Goal: Information Seeking & Learning: Learn about a topic

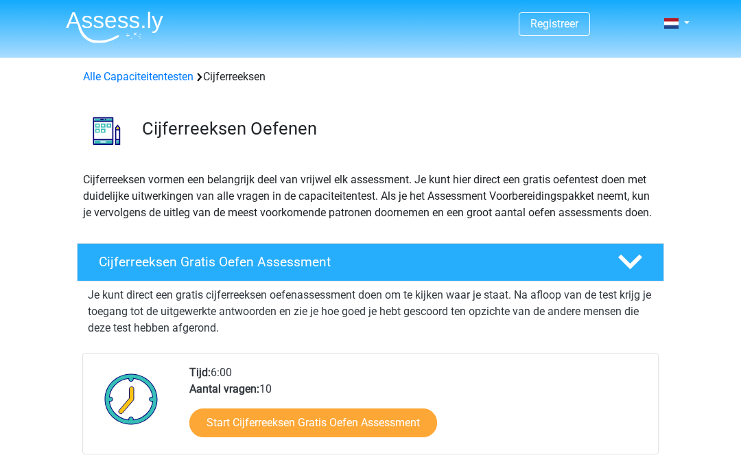
click at [395, 434] on link "Start Cijferreeksen Gratis Oefen Assessment" at bounding box center [313, 422] width 248 height 29
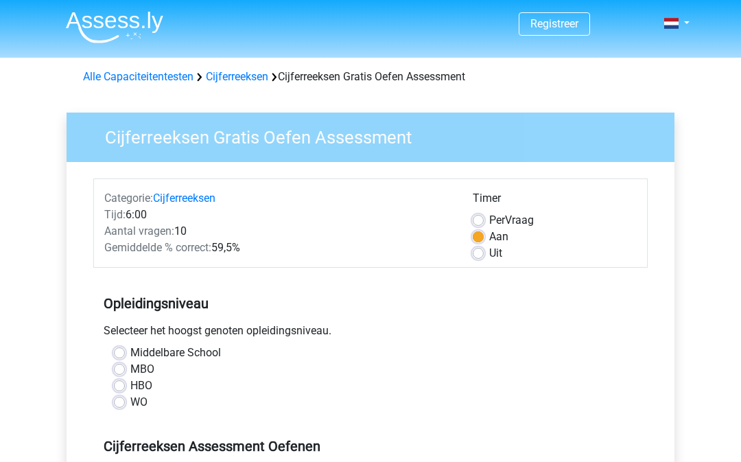
click at [130, 391] on label "HBO" at bounding box center [141, 385] width 22 height 16
click at [117, 391] on input "HBO" at bounding box center [119, 384] width 11 height 14
radio input "true"
click at [131, 410] on label "WO" at bounding box center [138, 402] width 17 height 16
click at [125, 407] on input "WO" at bounding box center [119, 401] width 11 height 14
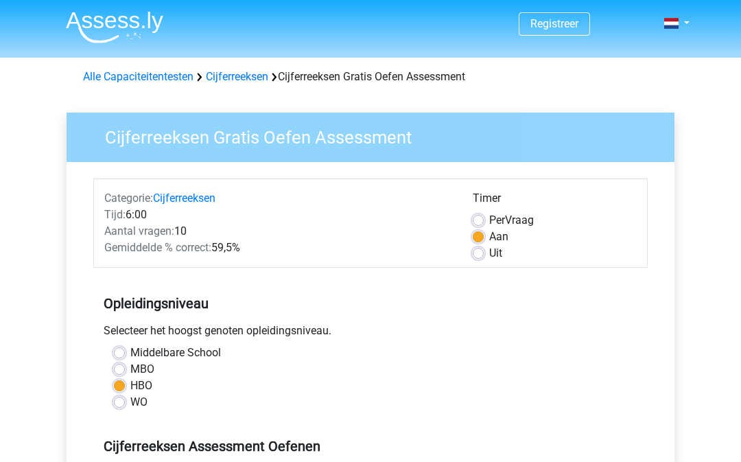
radio input "true"
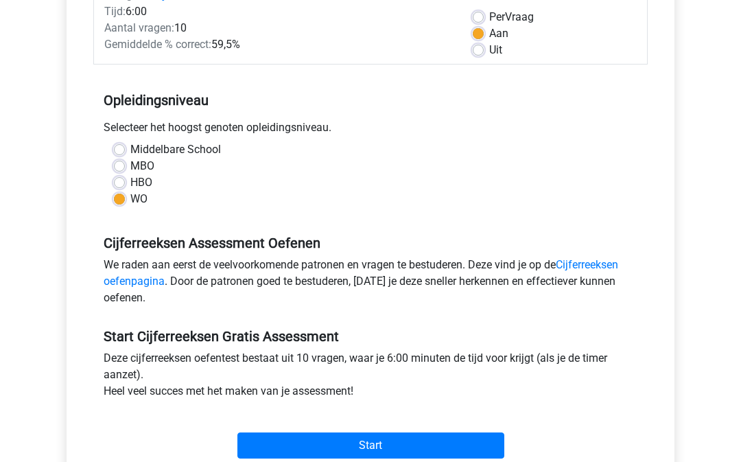
scroll to position [204, 0]
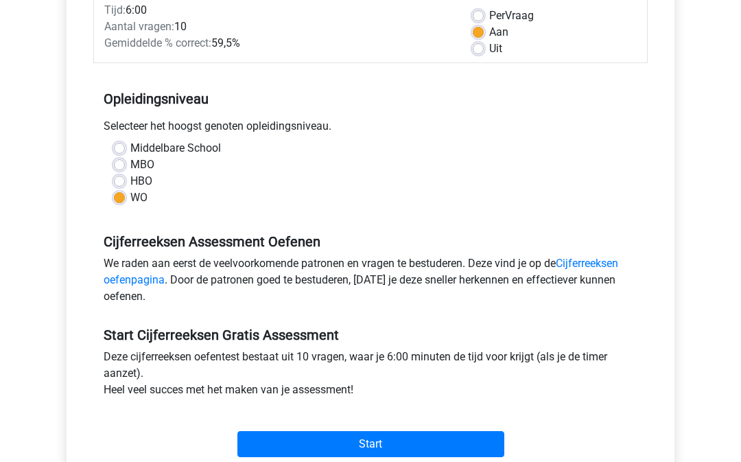
click at [618, 265] on link "Cijferreeksen oefenpagina" at bounding box center [361, 271] width 515 height 29
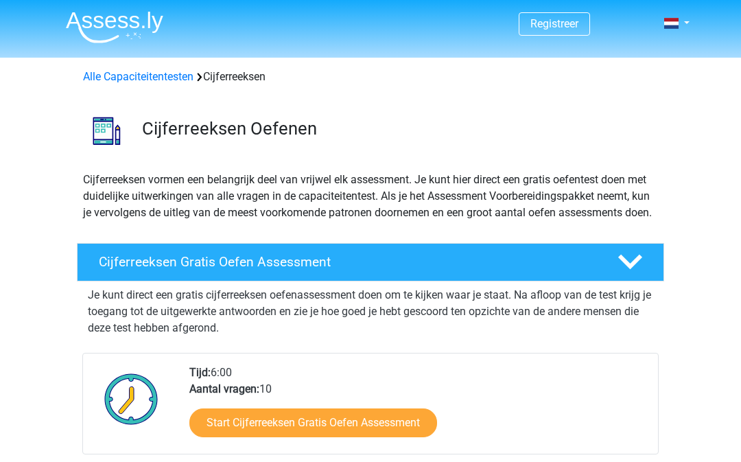
click at [472, 304] on p "Je kunt direct een gratis cijferreeksen oefenassessment doen om te kijken waar …" at bounding box center [370, 311] width 565 height 49
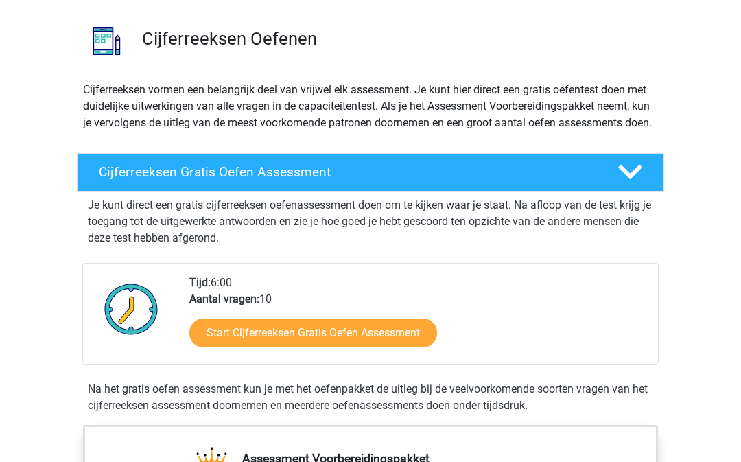
scroll to position [91, 0]
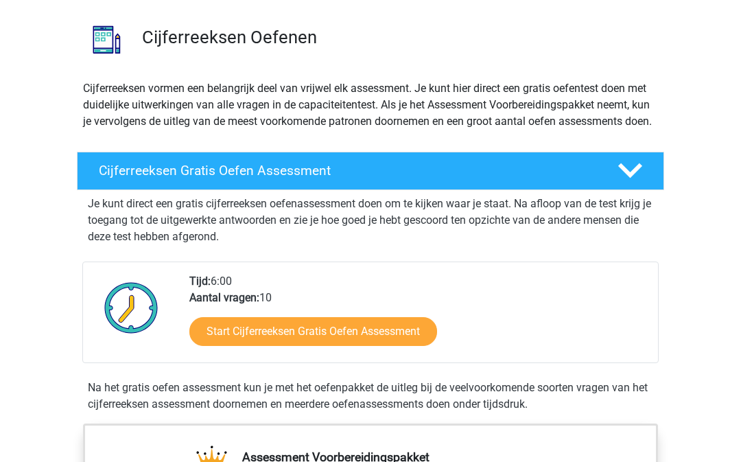
click at [302, 343] on link "Start Cijferreeksen Gratis Oefen Assessment" at bounding box center [313, 332] width 248 height 29
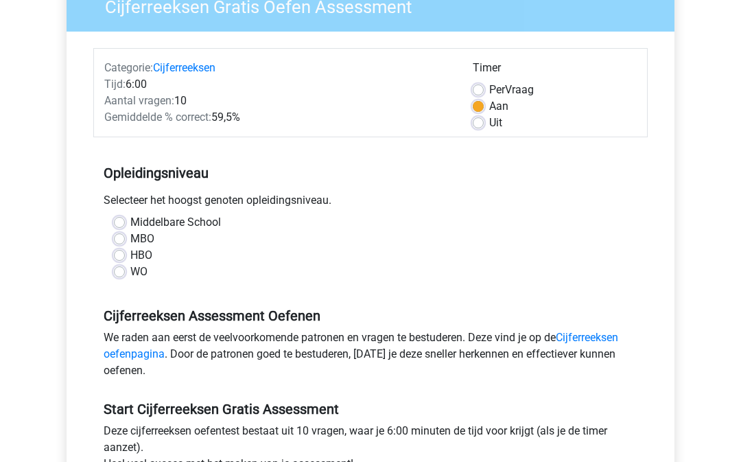
scroll to position [132, 0]
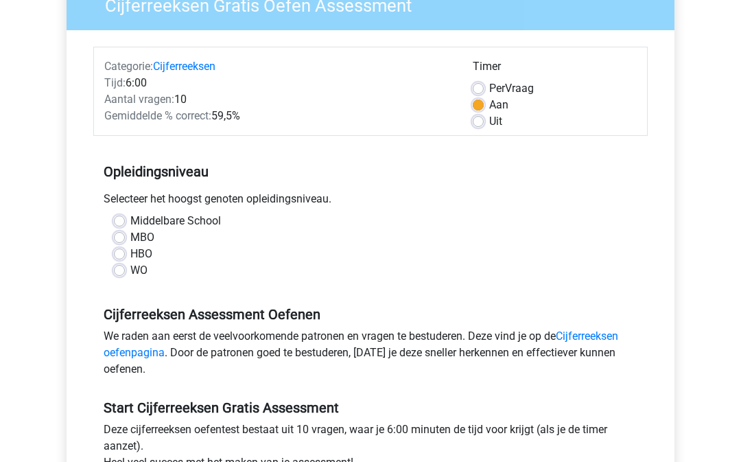
click at [158, 346] on link "Cijferreeksen oefenpagina" at bounding box center [361, 343] width 515 height 29
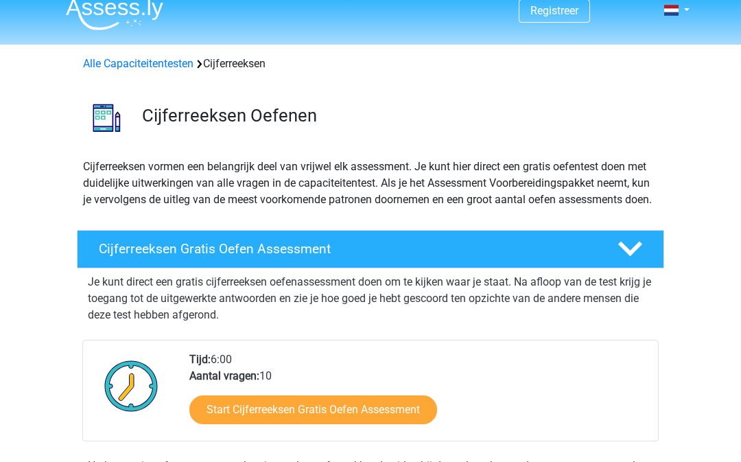
click at [451, 417] on div "Start Cijferreeksen Gratis Oefen Assessment" at bounding box center [418, 413] width 458 height 56
click at [410, 425] on link "Start Cijferreeksen Gratis Oefen Assessment" at bounding box center [313, 410] width 248 height 29
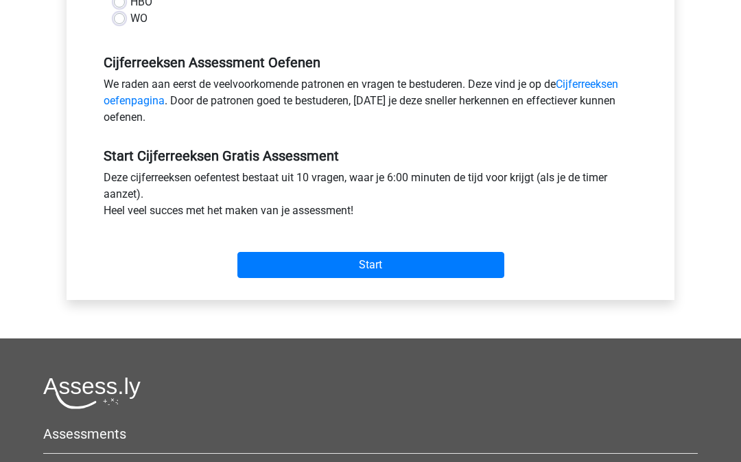
scroll to position [383, 0]
click at [381, 259] on input "Start" at bounding box center [370, 265] width 267 height 26
click at [377, 260] on input "Start" at bounding box center [370, 265] width 267 height 26
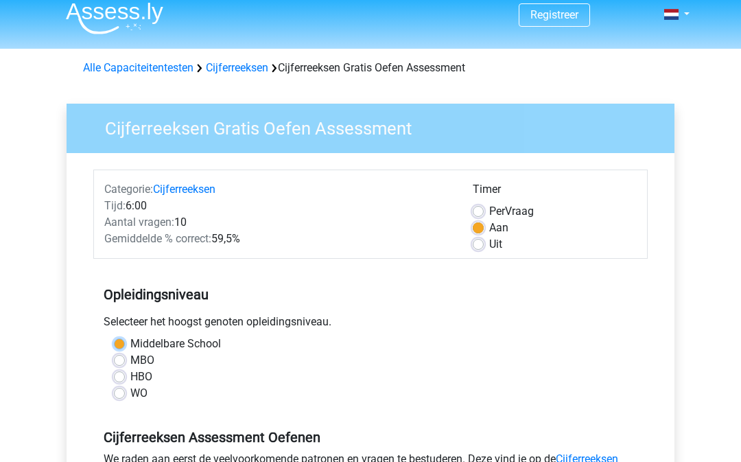
scroll to position [9, 0]
click at [130, 391] on label "WO" at bounding box center [138, 393] width 17 height 16
click at [124, 391] on input "WO" at bounding box center [119, 392] width 11 height 14
radio input "true"
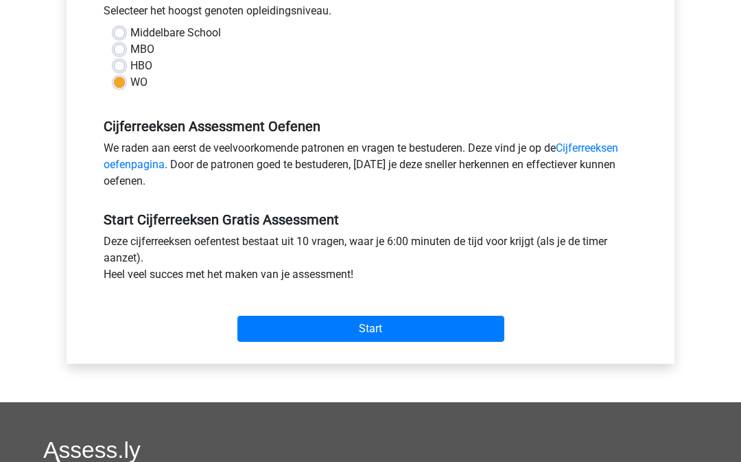
scroll to position [323, 0]
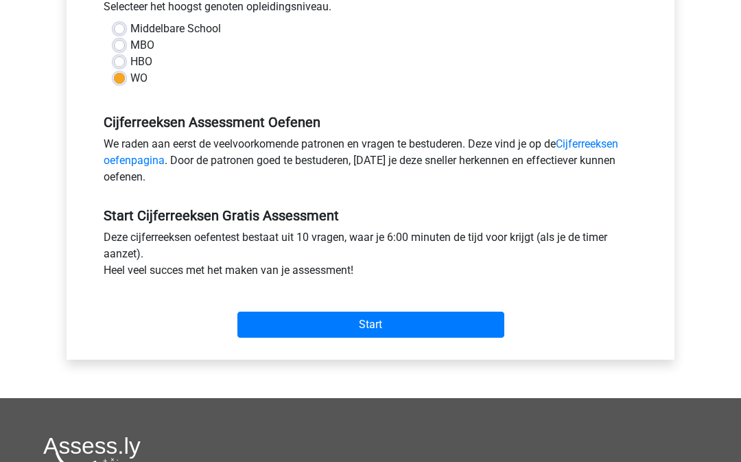
click at [375, 313] on input "Start" at bounding box center [370, 325] width 267 height 26
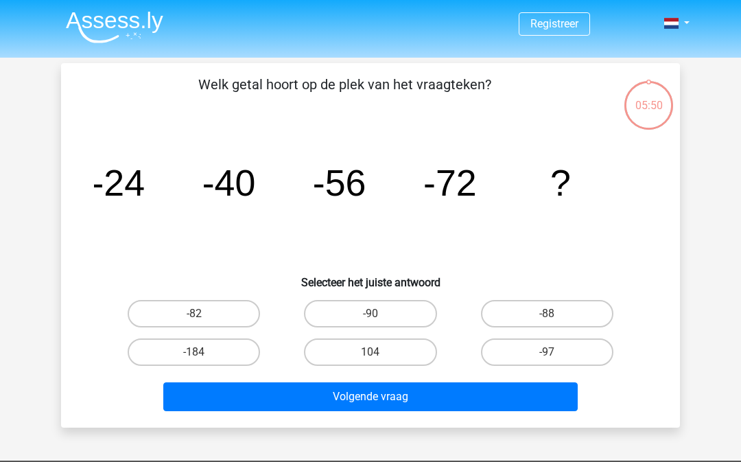
click at [551, 319] on input "-88" at bounding box center [551, 318] width 9 height 9
radio input "true"
click at [485, 375] on div "Volgende vraag" at bounding box center [370, 393] width 575 height 45
click at [393, 394] on button "Volgende vraag" at bounding box center [370, 396] width 415 height 29
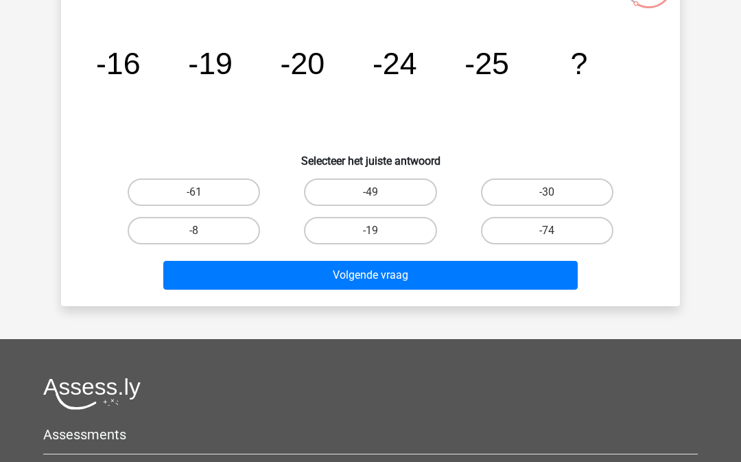
scroll to position [123, 0]
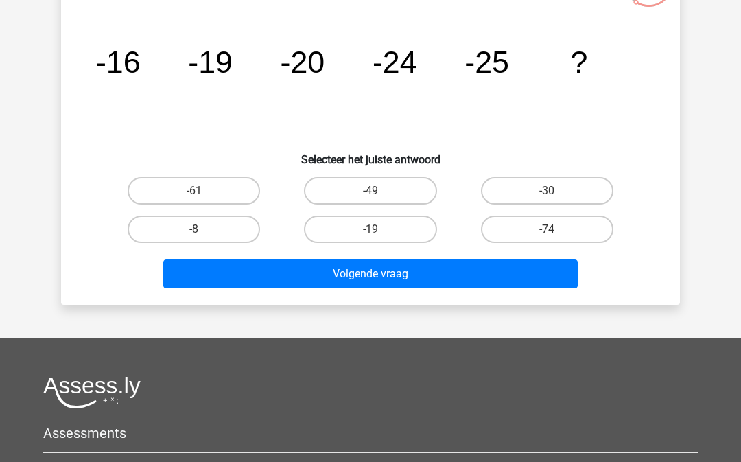
click at [562, 183] on label "-30" at bounding box center [547, 190] width 132 height 27
click at [556, 191] on input "-30" at bounding box center [551, 195] width 9 height 9
radio input "true"
click at [390, 272] on button "Volgende vraag" at bounding box center [370, 273] width 415 height 29
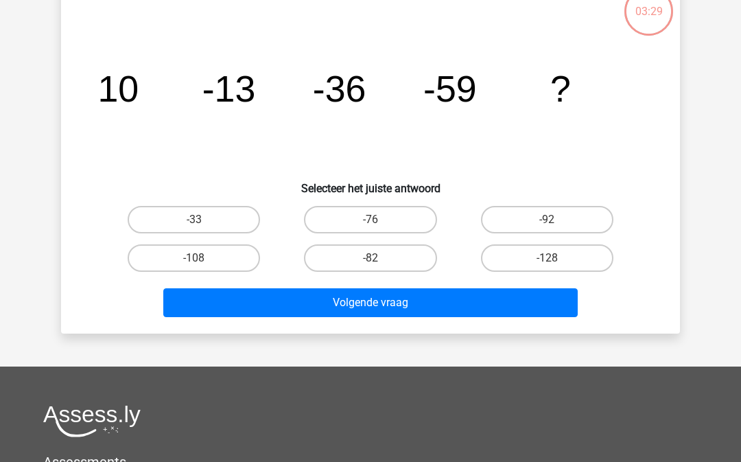
scroll to position [63, 0]
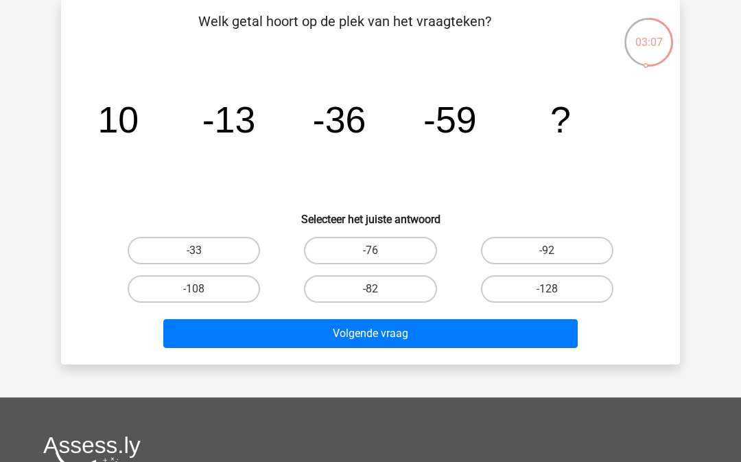
click at [396, 293] on label "-82" at bounding box center [370, 288] width 132 height 27
click at [379, 293] on input "-82" at bounding box center [374, 293] width 9 height 9
radio input "true"
click at [398, 338] on button "Volgende vraag" at bounding box center [370, 333] width 415 height 29
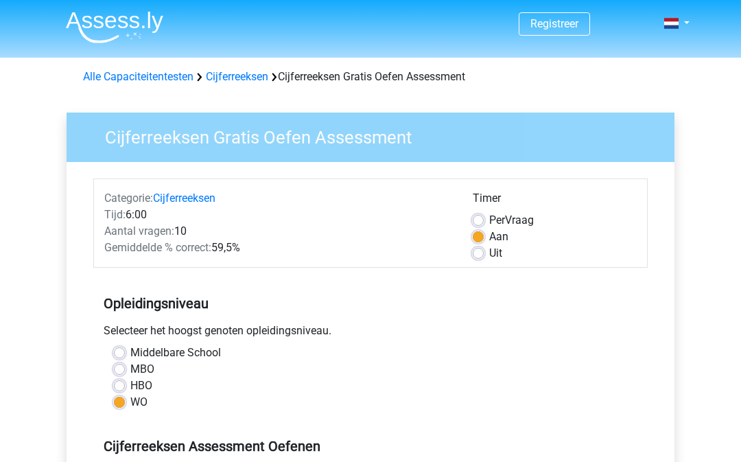
scroll to position [196, 0]
